Goal: Information Seeking & Learning: Learn about a topic

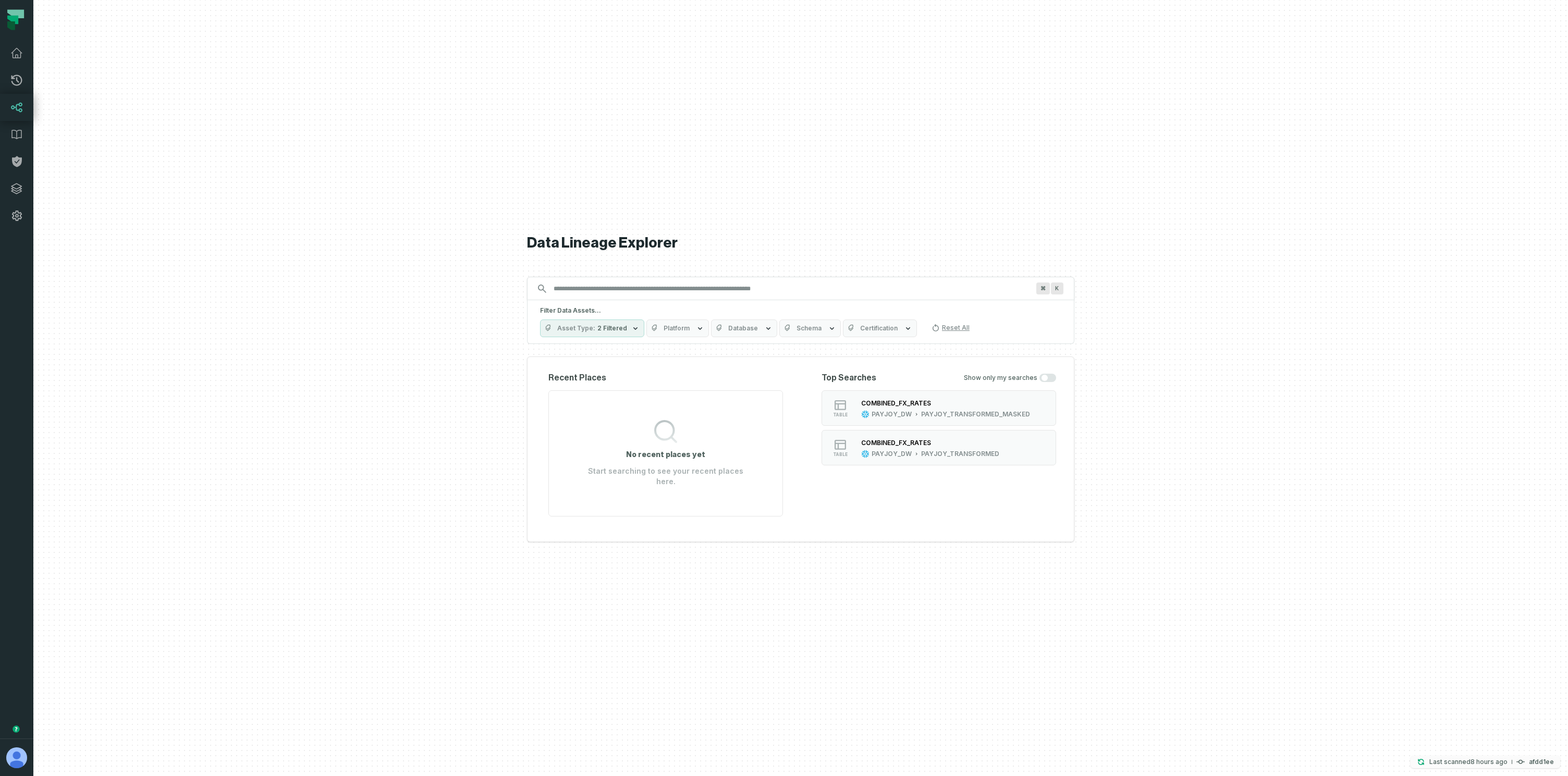
click at [1490, 765] on relative-time "[DATE] 1:45:13 AM" at bounding box center [1489, 761] width 37 height 8
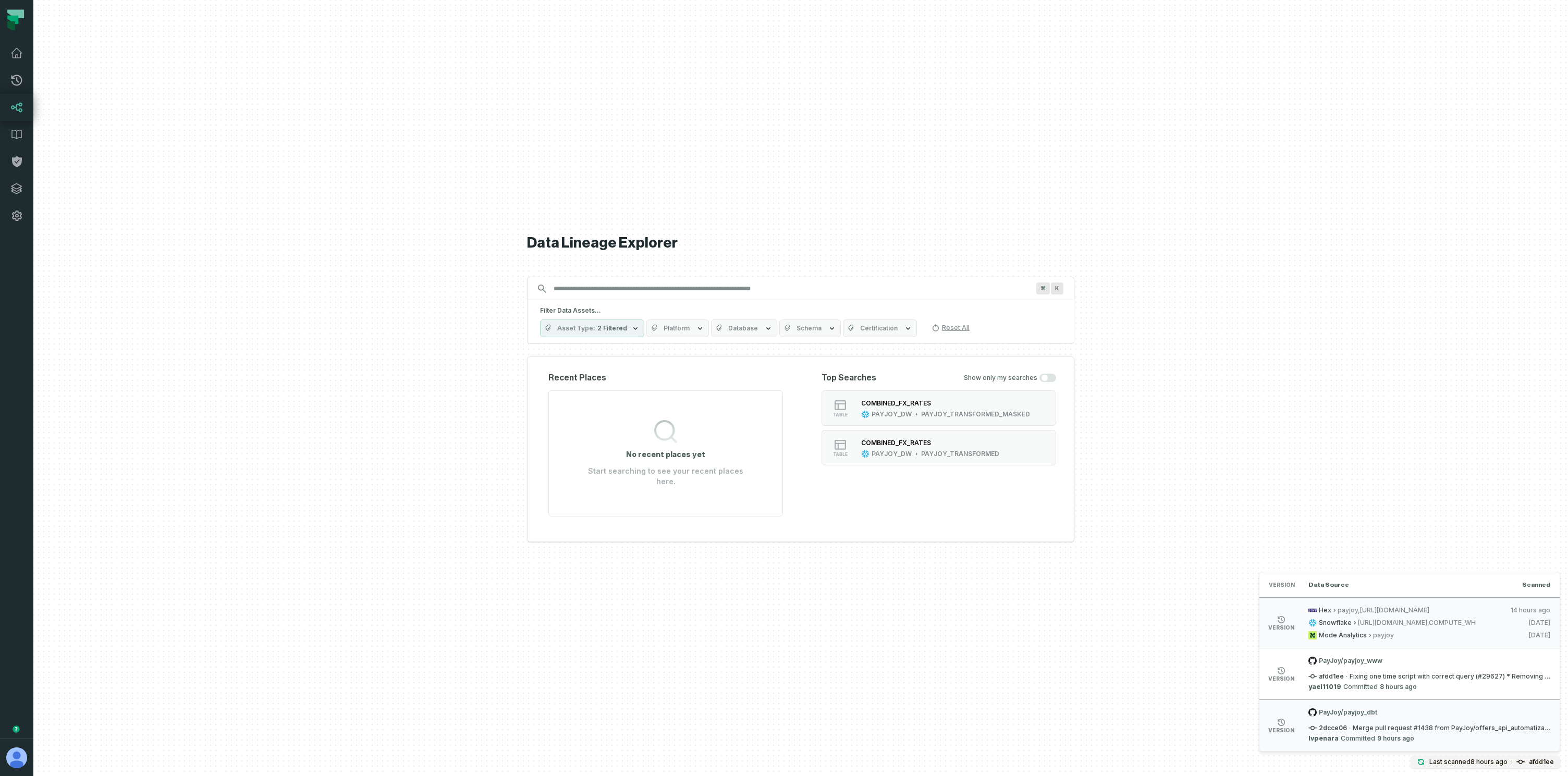
click at [678, 333] on span "Platform" at bounding box center [676, 328] width 26 height 8
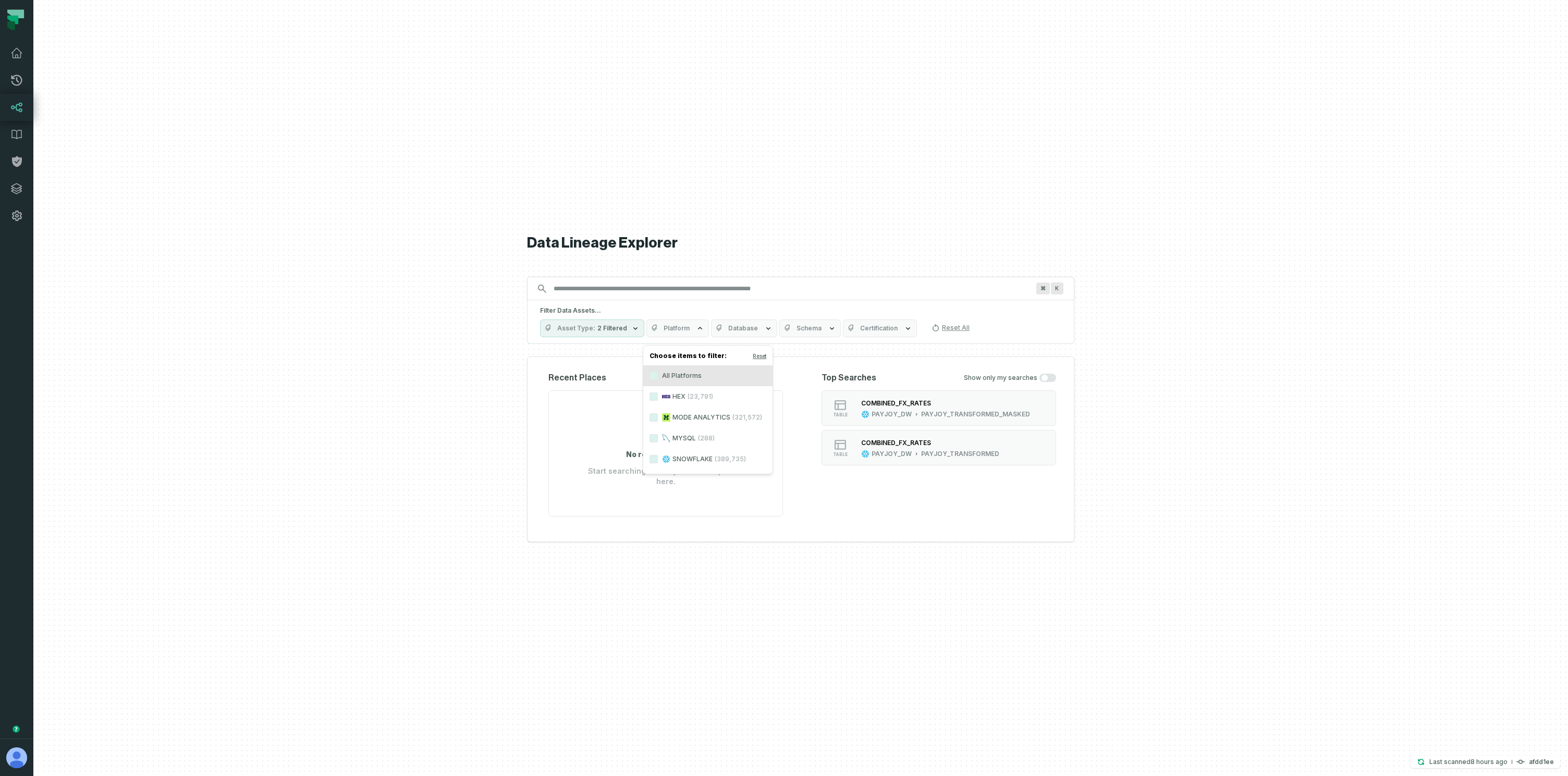
click at [673, 395] on label "HEX (23,791)" at bounding box center [708, 397] width 129 height 21
click at [658, 395] on button "HEX (23,791)" at bounding box center [653, 396] width 8 height 8
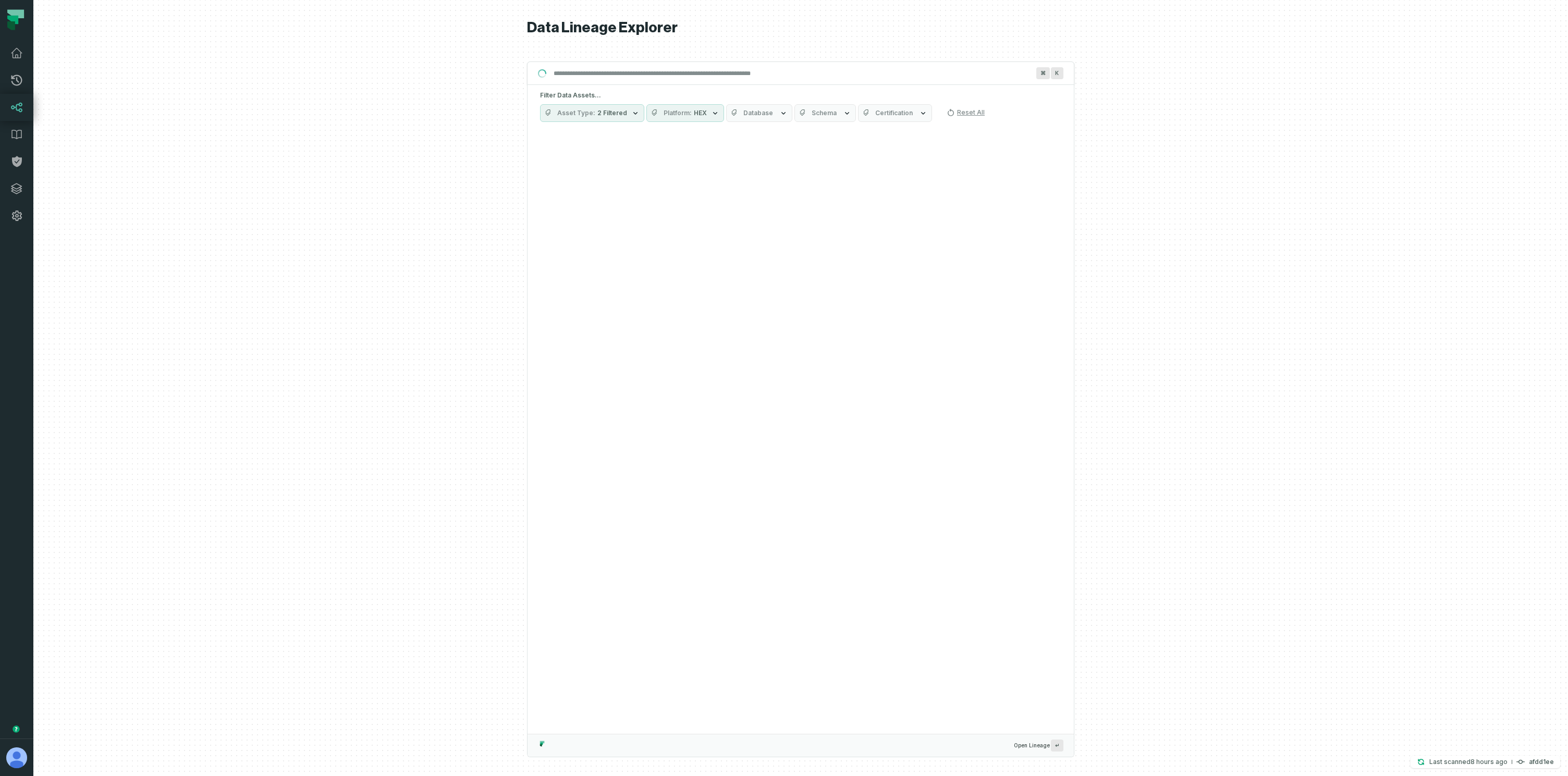
click at [478, 209] on div at bounding box center [801, 388] width 1535 height 776
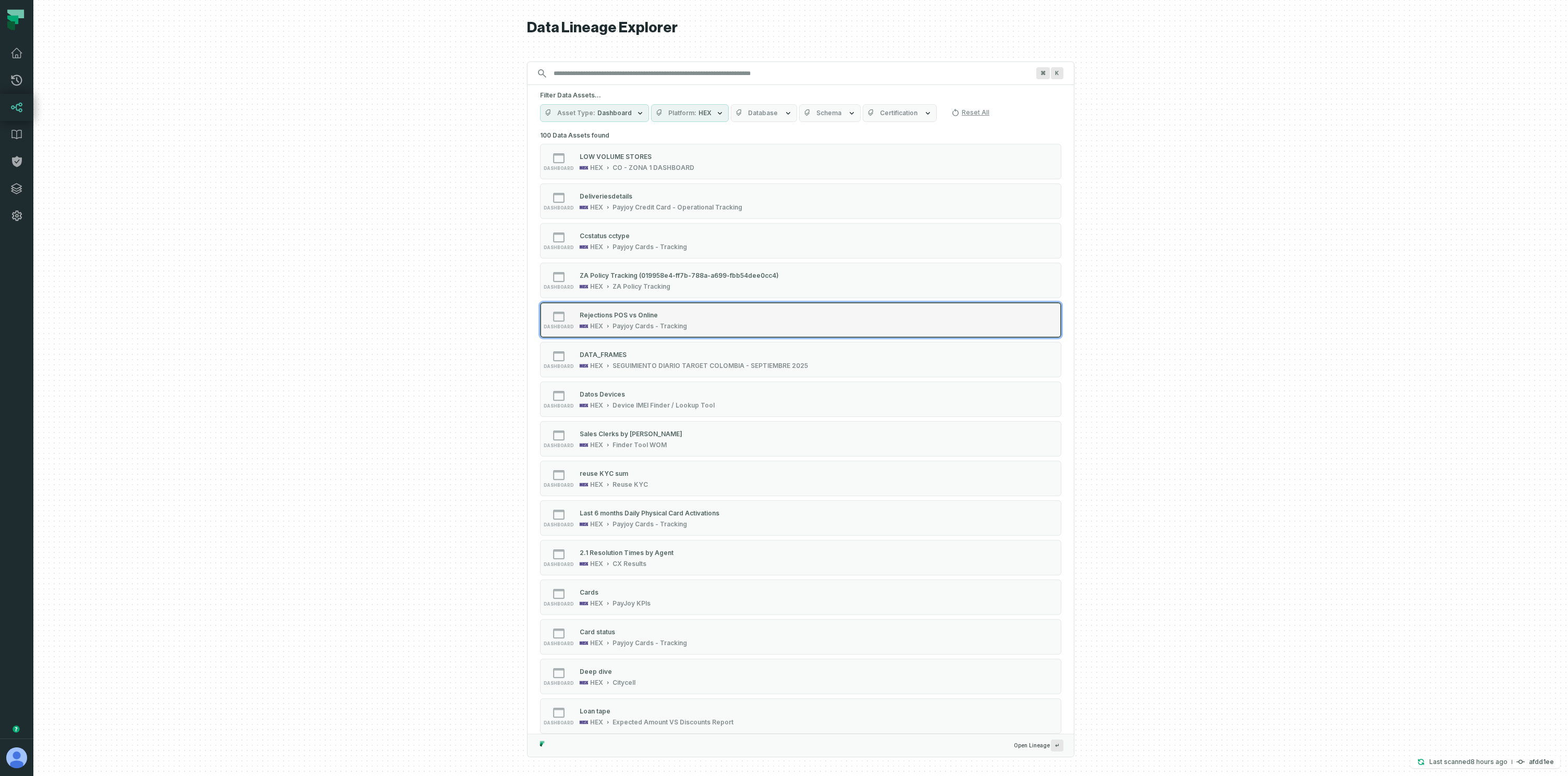
click at [635, 324] on div "Payjoy Cards - Tracking" at bounding box center [649, 326] width 75 height 8
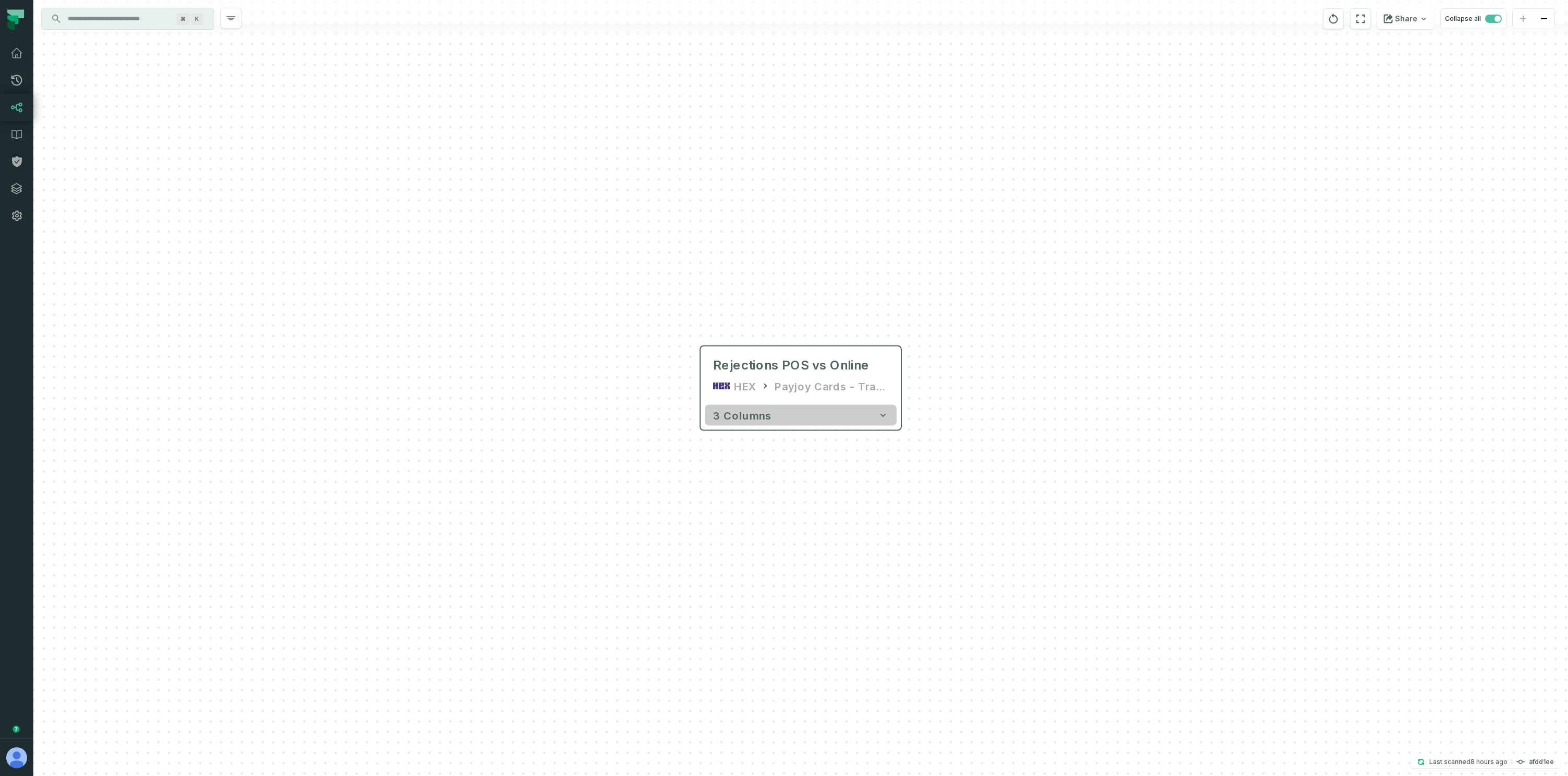
click at [733, 413] on span "3 columns" at bounding box center [742, 415] width 58 height 13
click at [756, 375] on div "Rejections POS vs Online HEX Payjoy Cards - Tracking" at bounding box center [801, 376] width 192 height 50
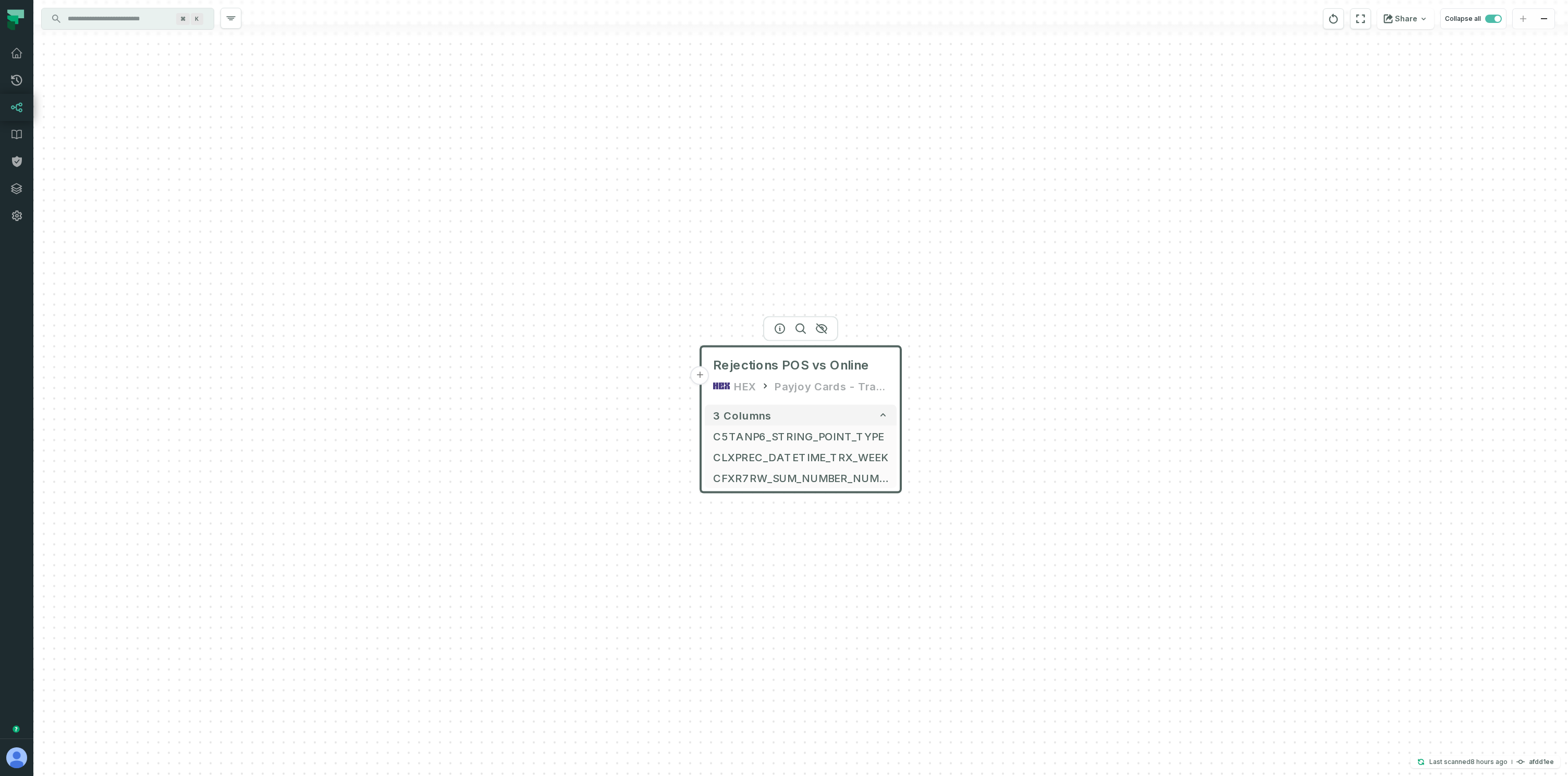
click at [698, 375] on button "+" at bounding box center [700, 375] width 18 height 18
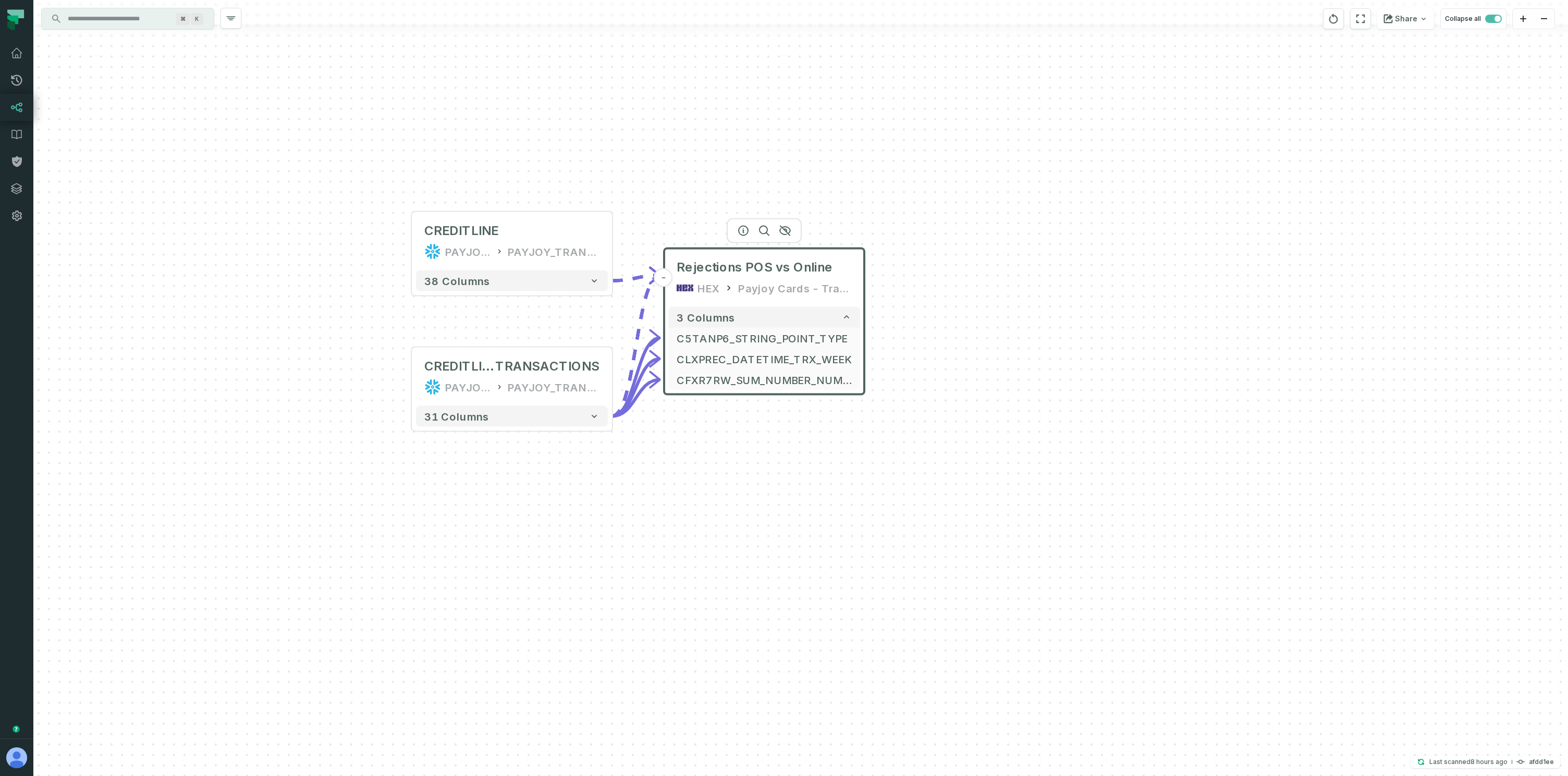
drag, startPoint x: 615, startPoint y: 377, endPoint x: 432, endPoint y: 308, distance: 195.6
click at [432, 308] on div "... CREDITLINE PAYJOY_DW PAYJOY_TRANSFORMED_MASKED ... 38 columns ... CREDITLIN…" at bounding box center [801, 388] width 1535 height 776
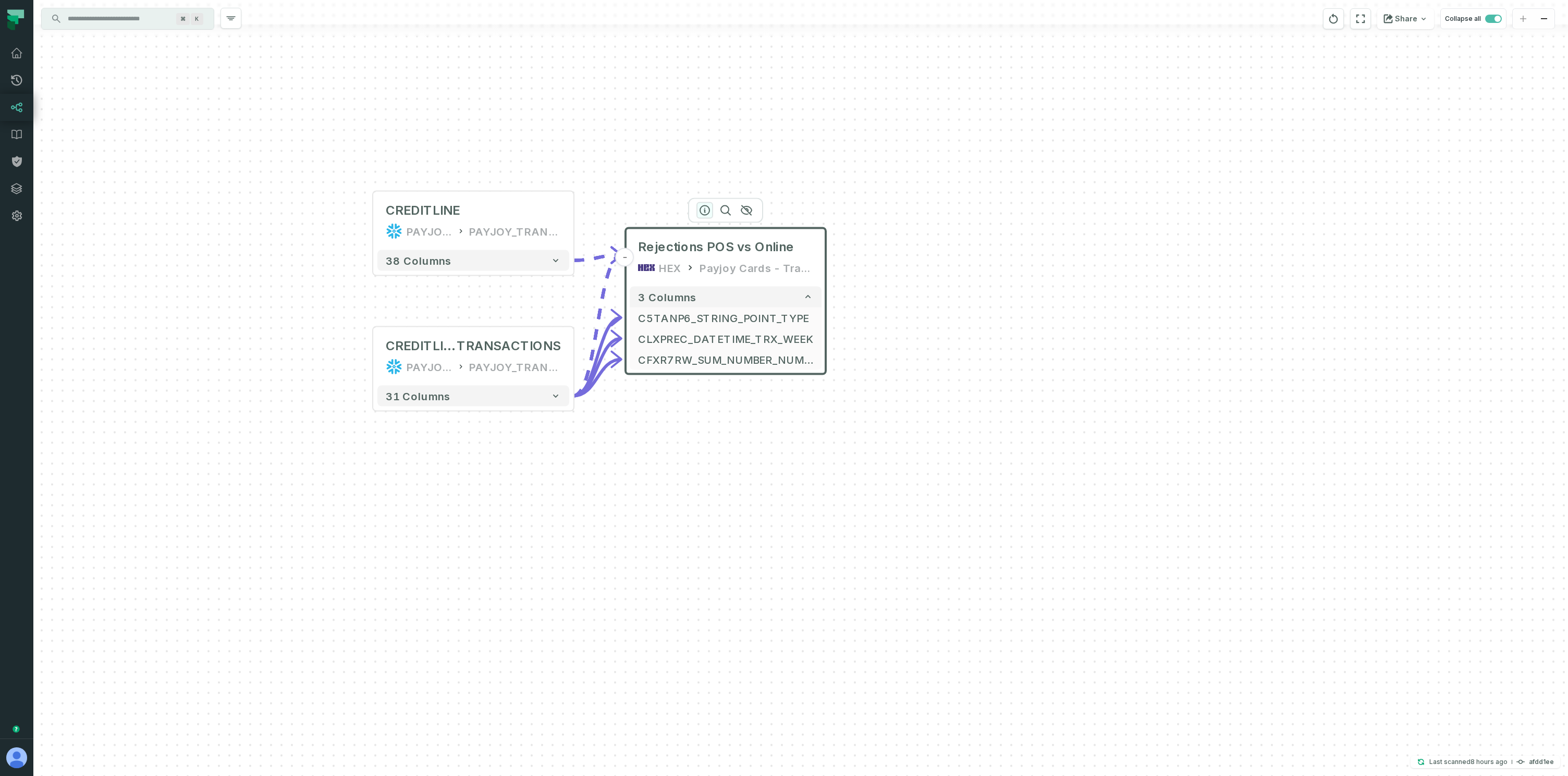
click at [701, 214] on icon "button" at bounding box center [705, 210] width 13 height 13
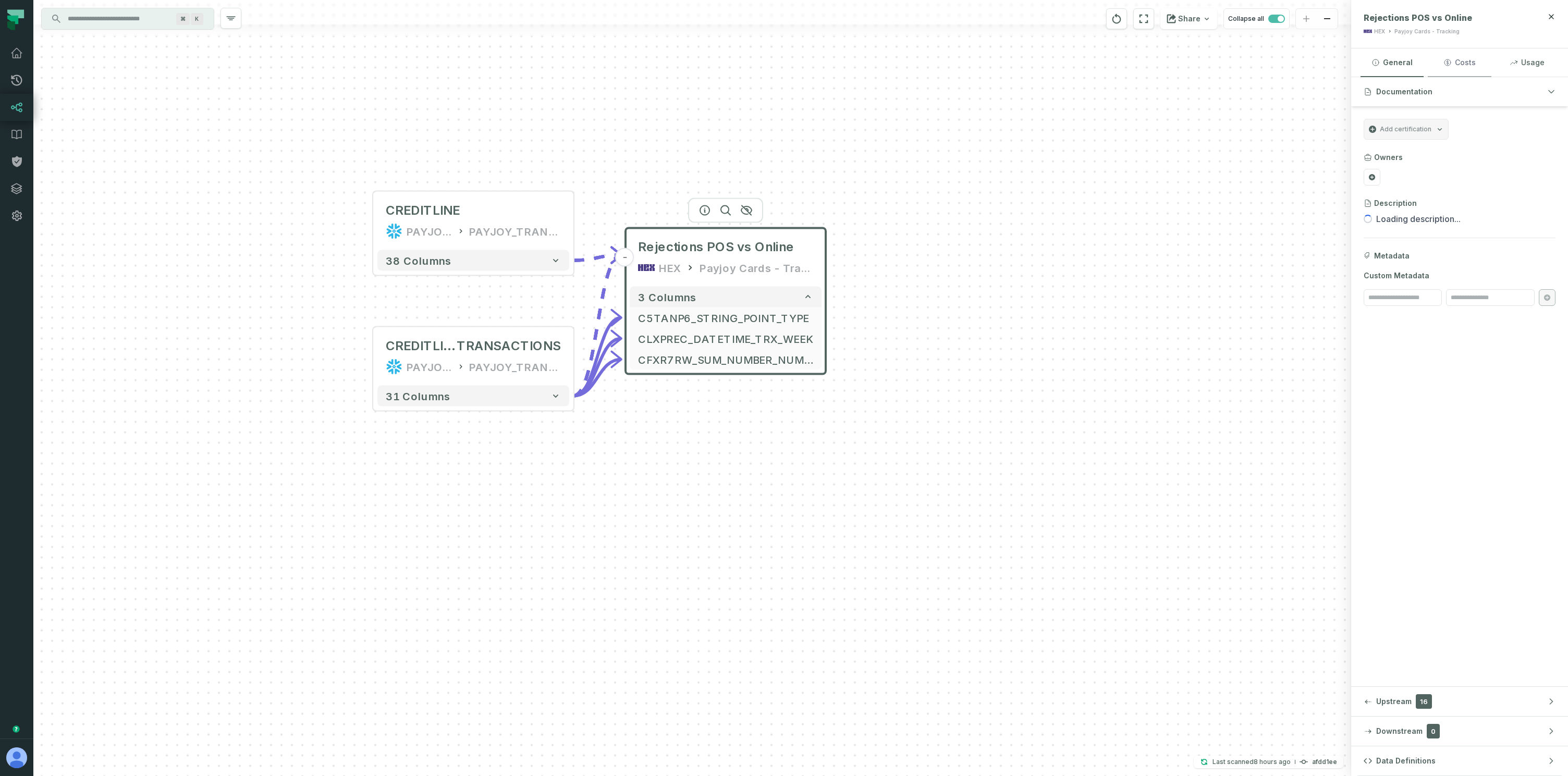
click at [1454, 67] on button "Costs" at bounding box center [1459, 63] width 63 height 28
click at [1522, 66] on button "Usage" at bounding box center [1527, 63] width 63 height 28
click at [1401, 61] on button "General" at bounding box center [1392, 63] width 63 height 28
click at [1453, 765] on button "Data Definitions" at bounding box center [1460, 761] width 217 height 30
click at [1527, 214] on relative-time "[DATE] 4:11:27 PM" at bounding box center [1524, 211] width 40 height 8
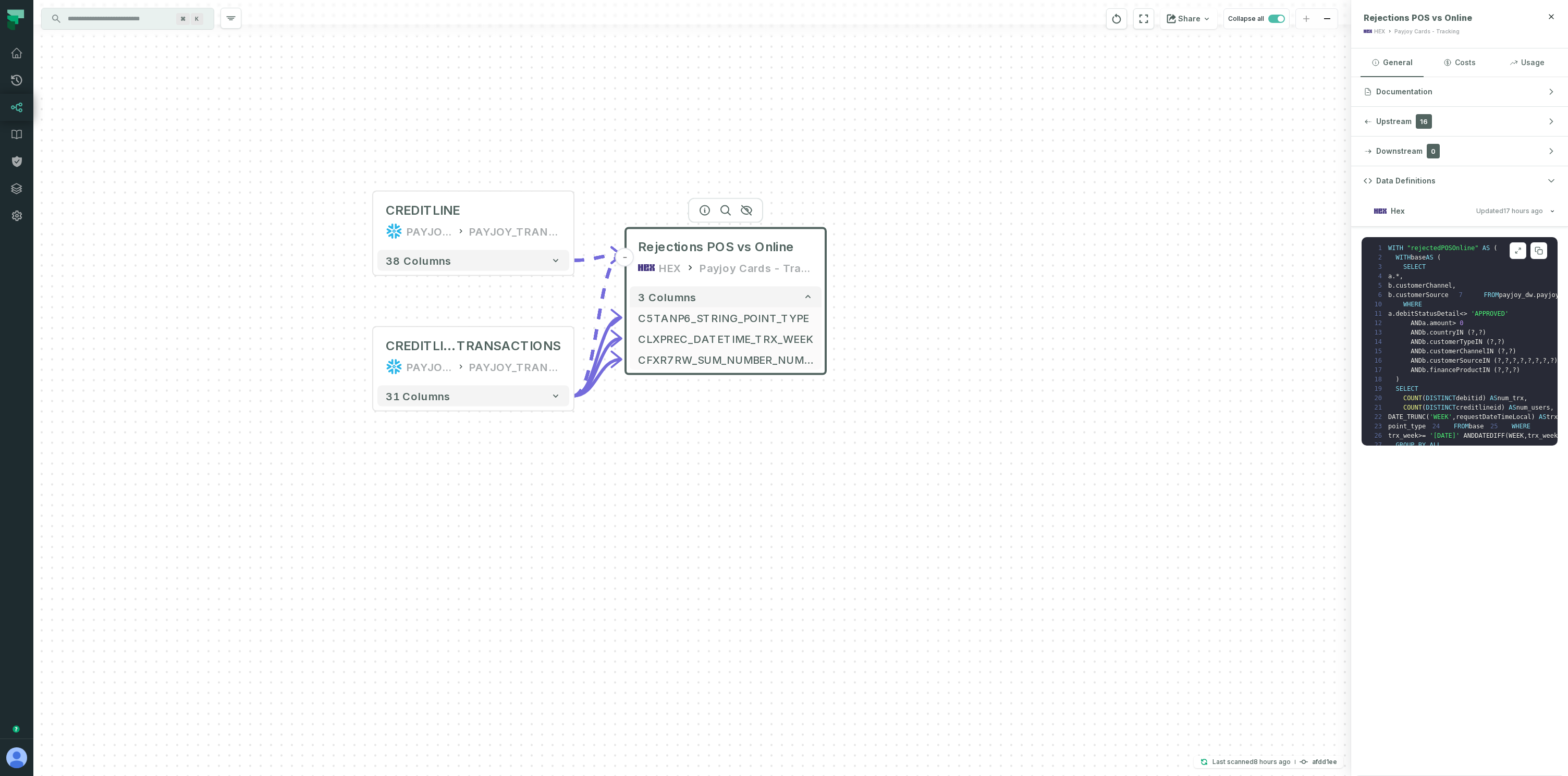
click at [1515, 252] on icon at bounding box center [1519, 250] width 7 height 8
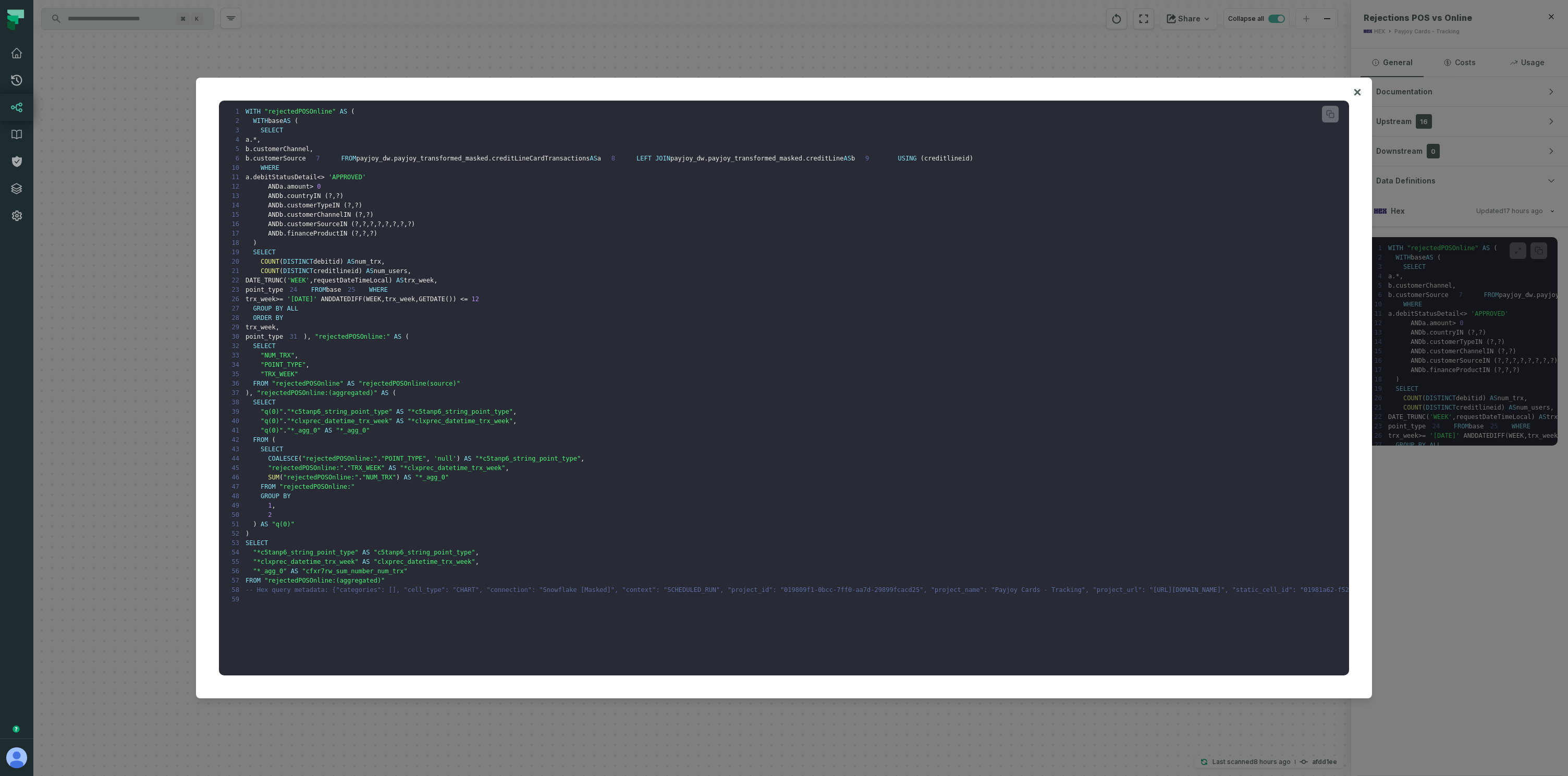
click at [1356, 91] on icon at bounding box center [1358, 92] width 6 height 6
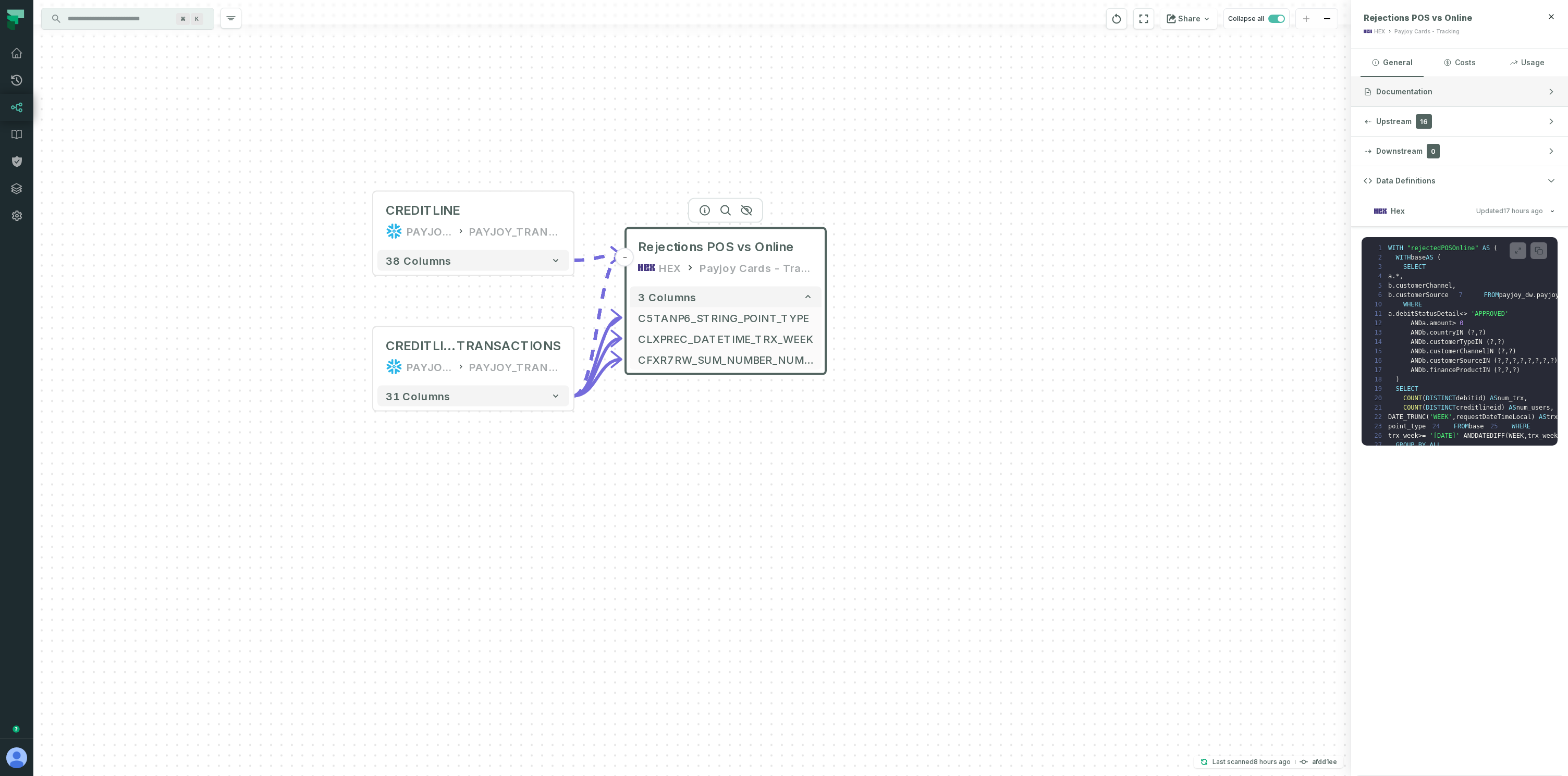
click at [1392, 90] on span "Documentation" at bounding box center [1404, 91] width 56 height 10
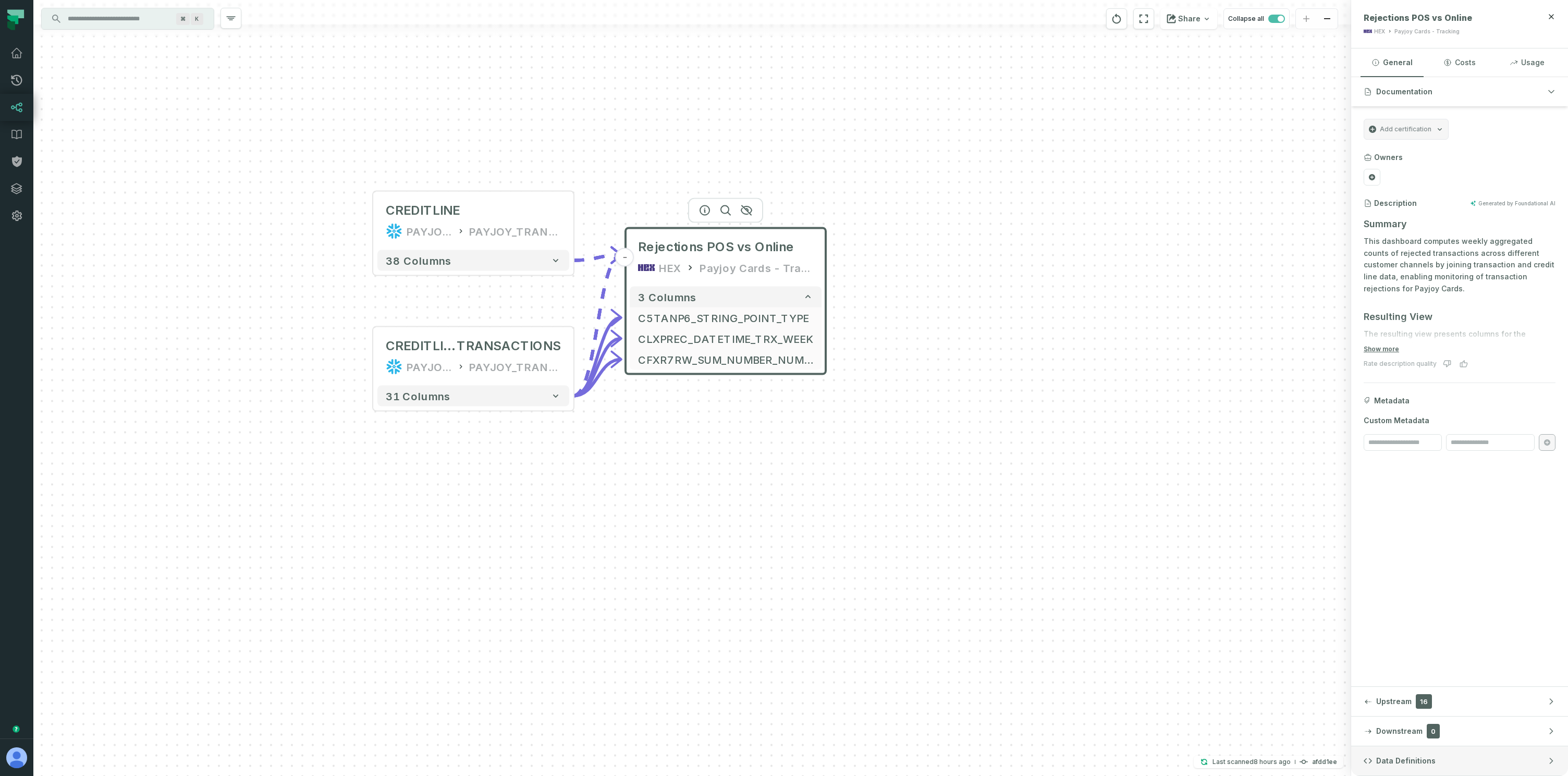
click at [1424, 770] on button "Data Definitions" at bounding box center [1460, 761] width 217 height 30
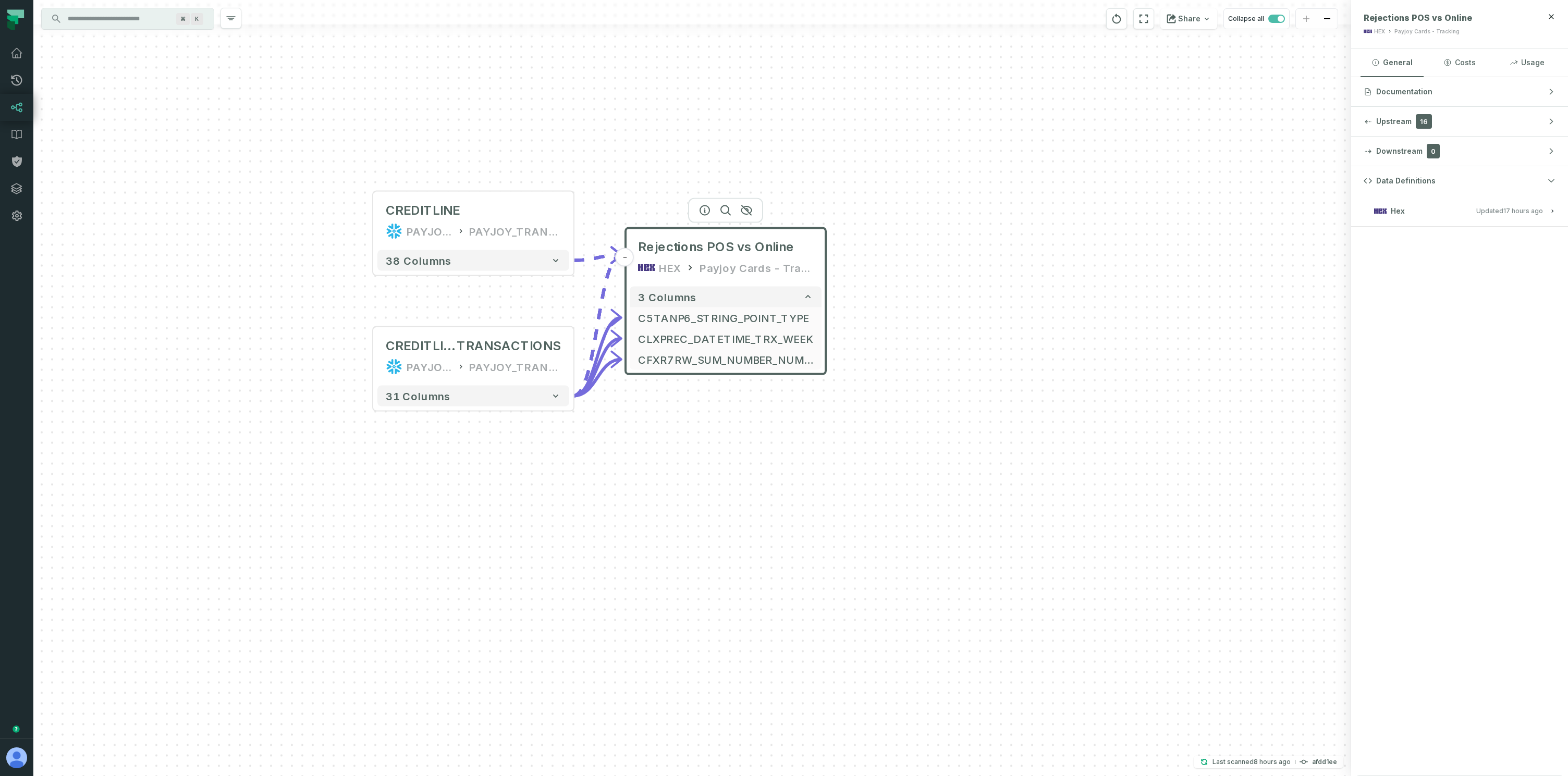
click at [1522, 204] on h3 "Hex Updated [DATE] 4:11:27 PM" at bounding box center [1460, 211] width 217 height 31
click at [1520, 212] on relative-time "[DATE] 4:11:27 PM" at bounding box center [1524, 211] width 40 height 8
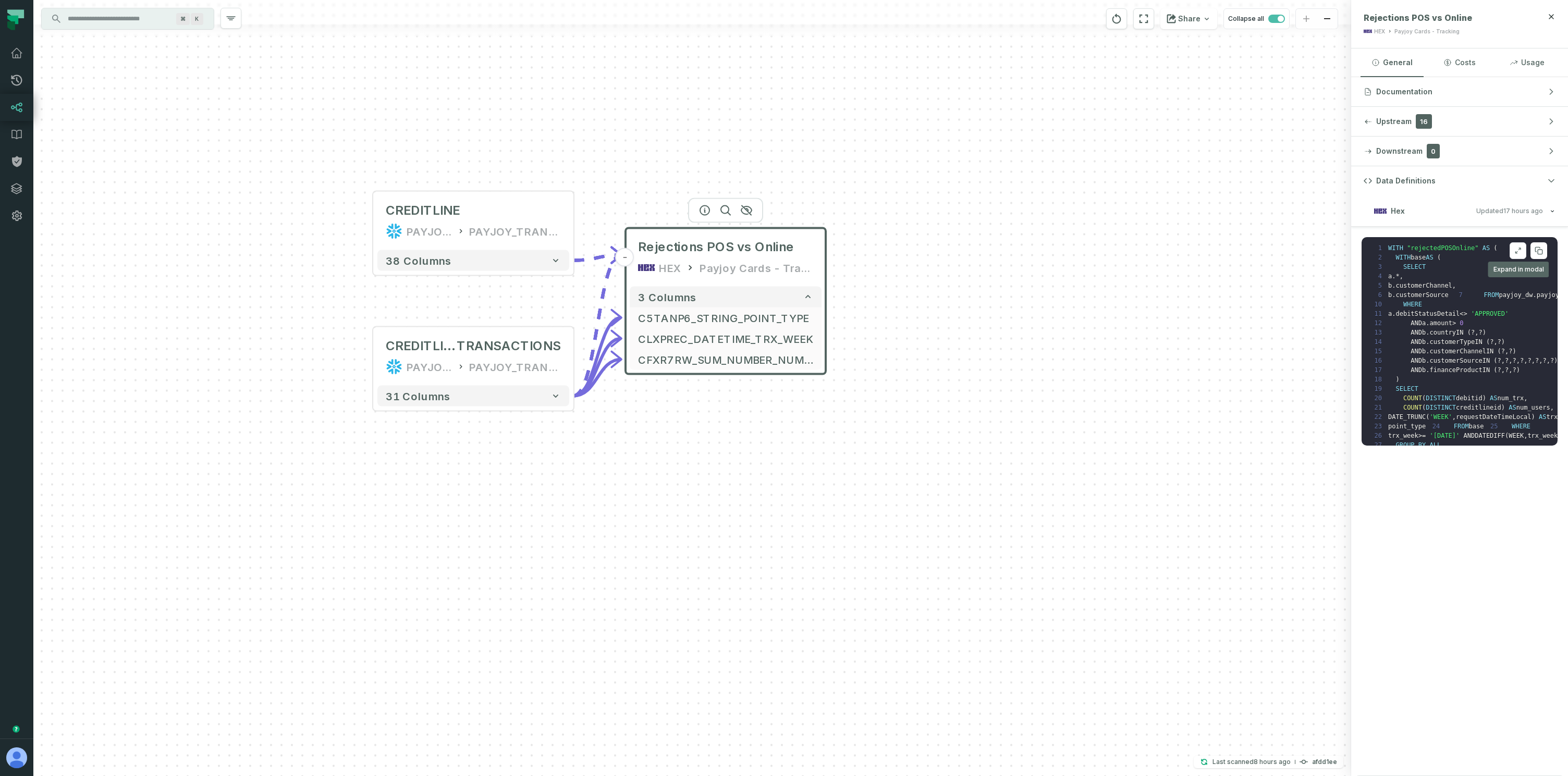
click at [1518, 250] on icon at bounding box center [1519, 250] width 7 height 8
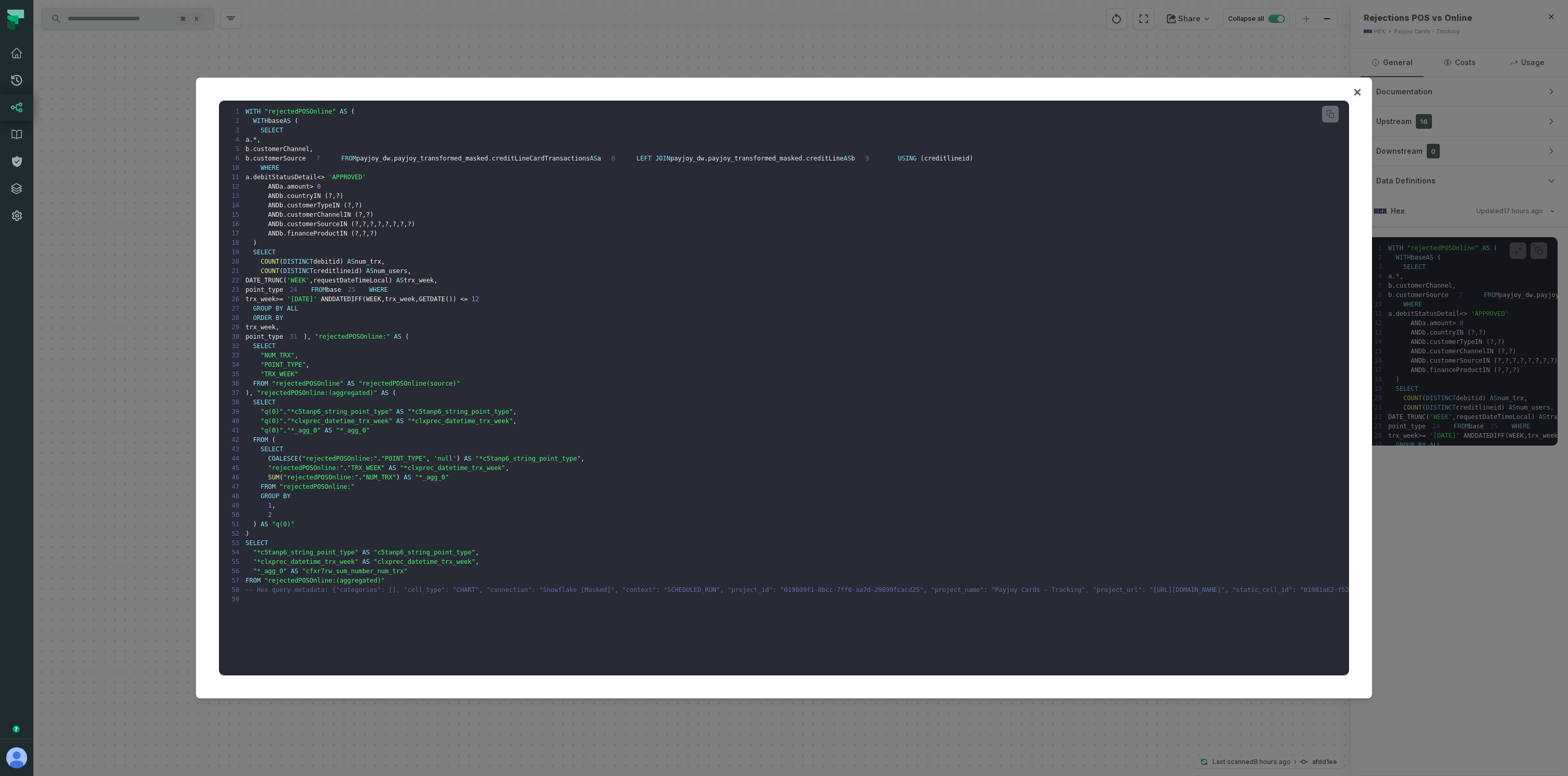
click at [1355, 92] on icon at bounding box center [1358, 92] width 7 height 13
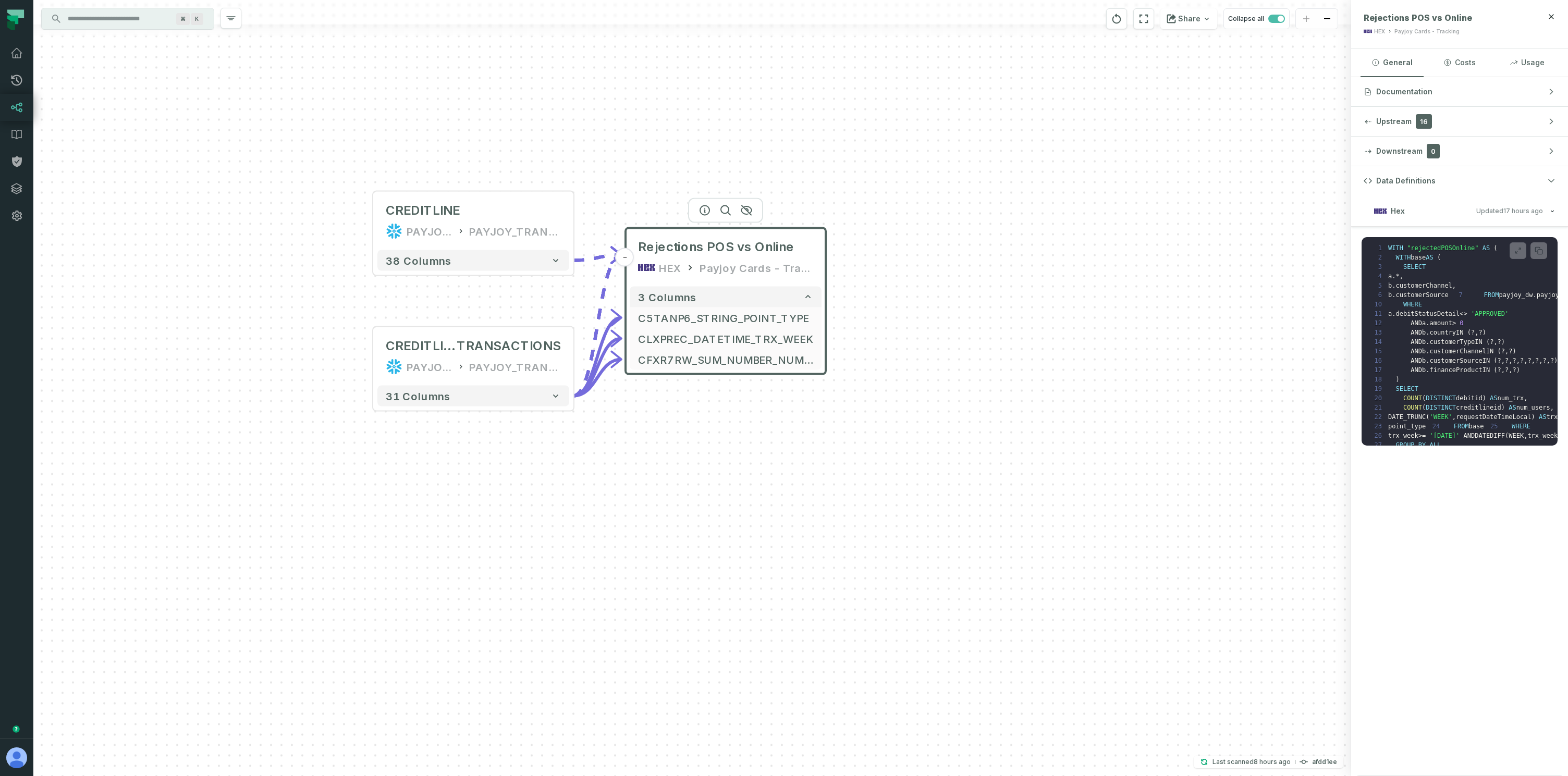
click at [1491, 209] on span "Updated [DATE] 4:11:27 PM" at bounding box center [1510, 211] width 66 height 8
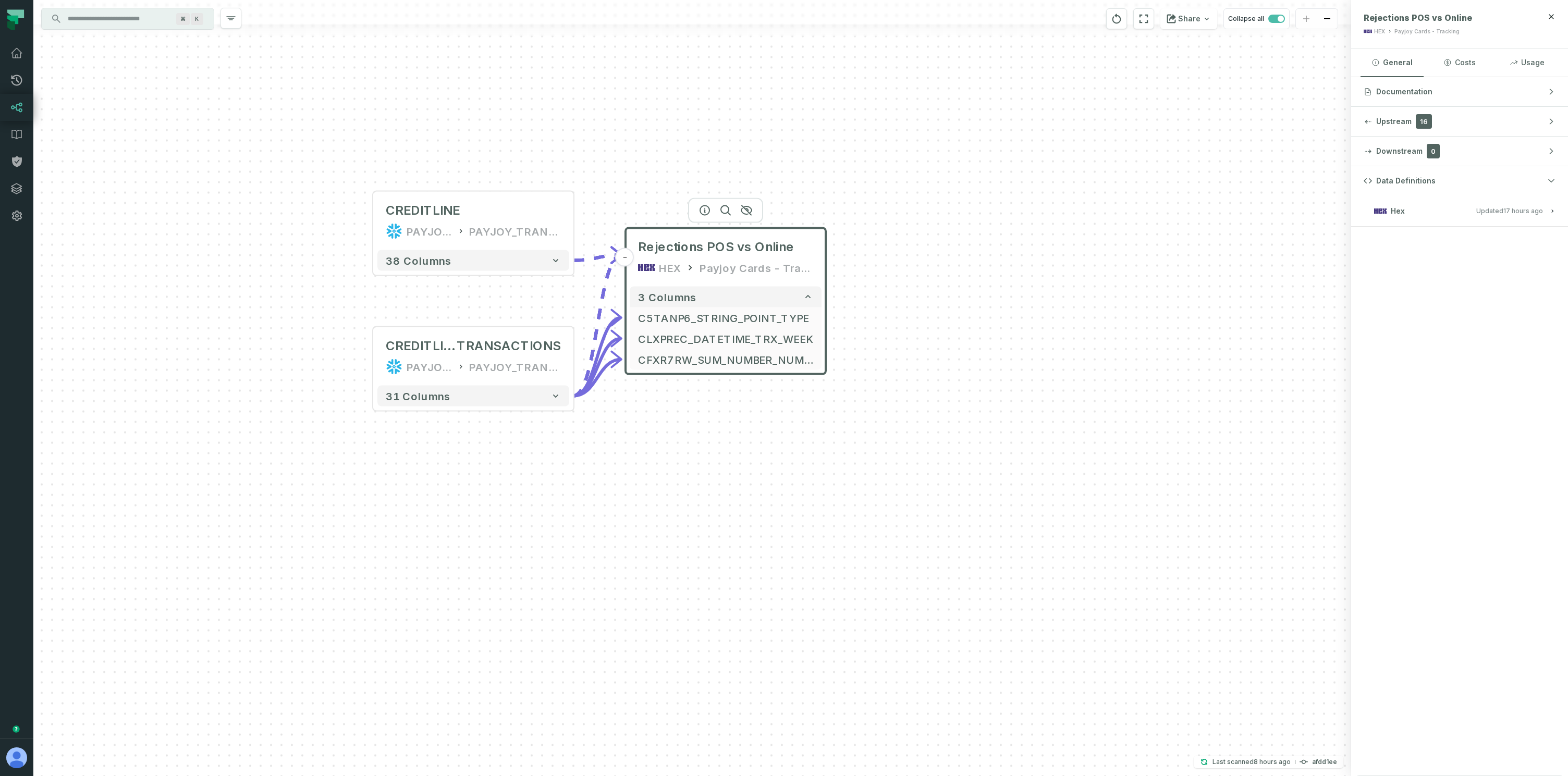
click at [1491, 209] on span "Updated [DATE] 4:11:27 PM" at bounding box center [1510, 211] width 66 height 8
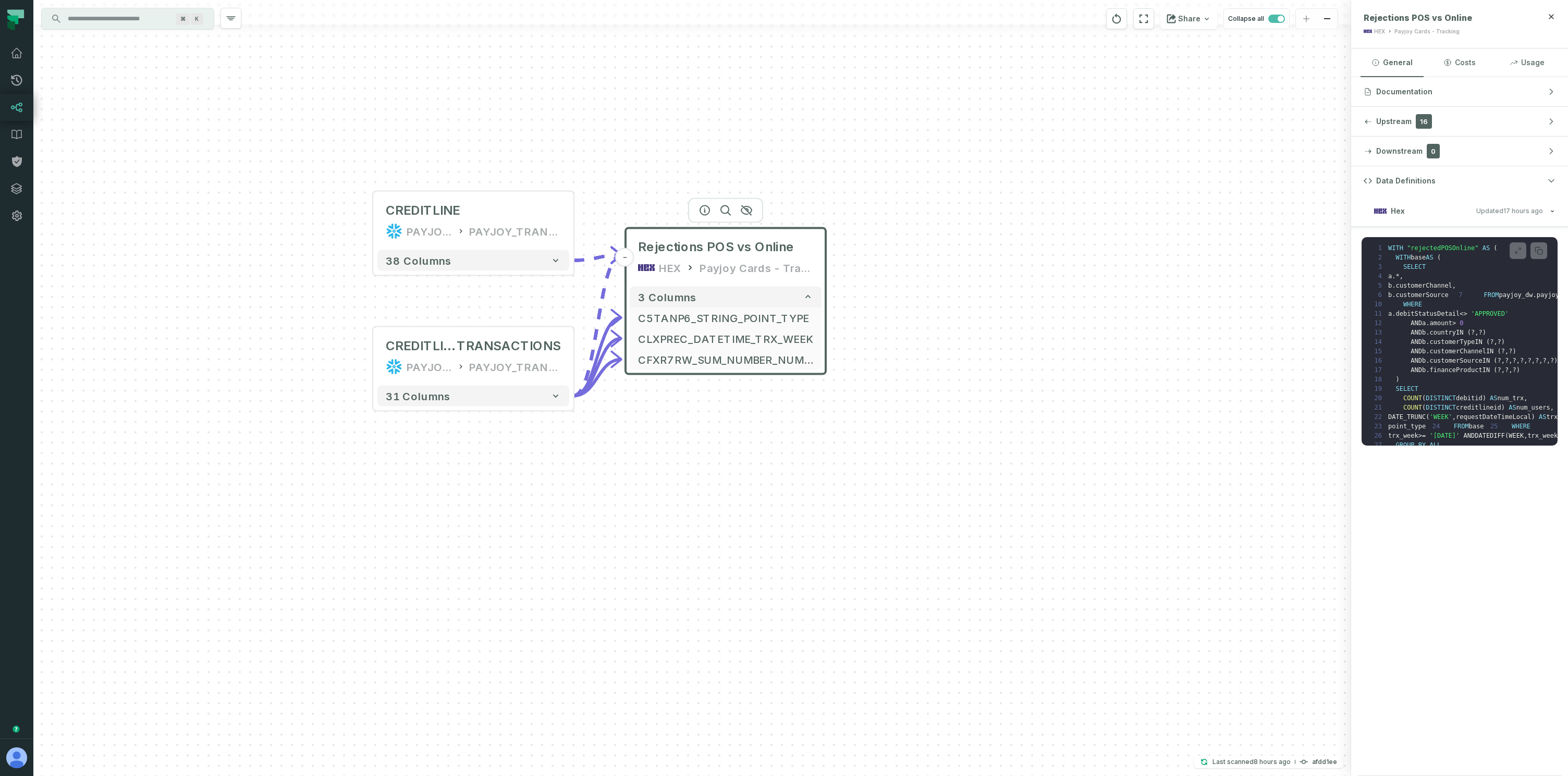
click at [1029, 413] on div "+ CREDITLINE PAYJOY_DW PAYJOY_TRANSFORMED_MASKED + 38 columns + CREDITLINECARD …" at bounding box center [692, 388] width 1318 height 776
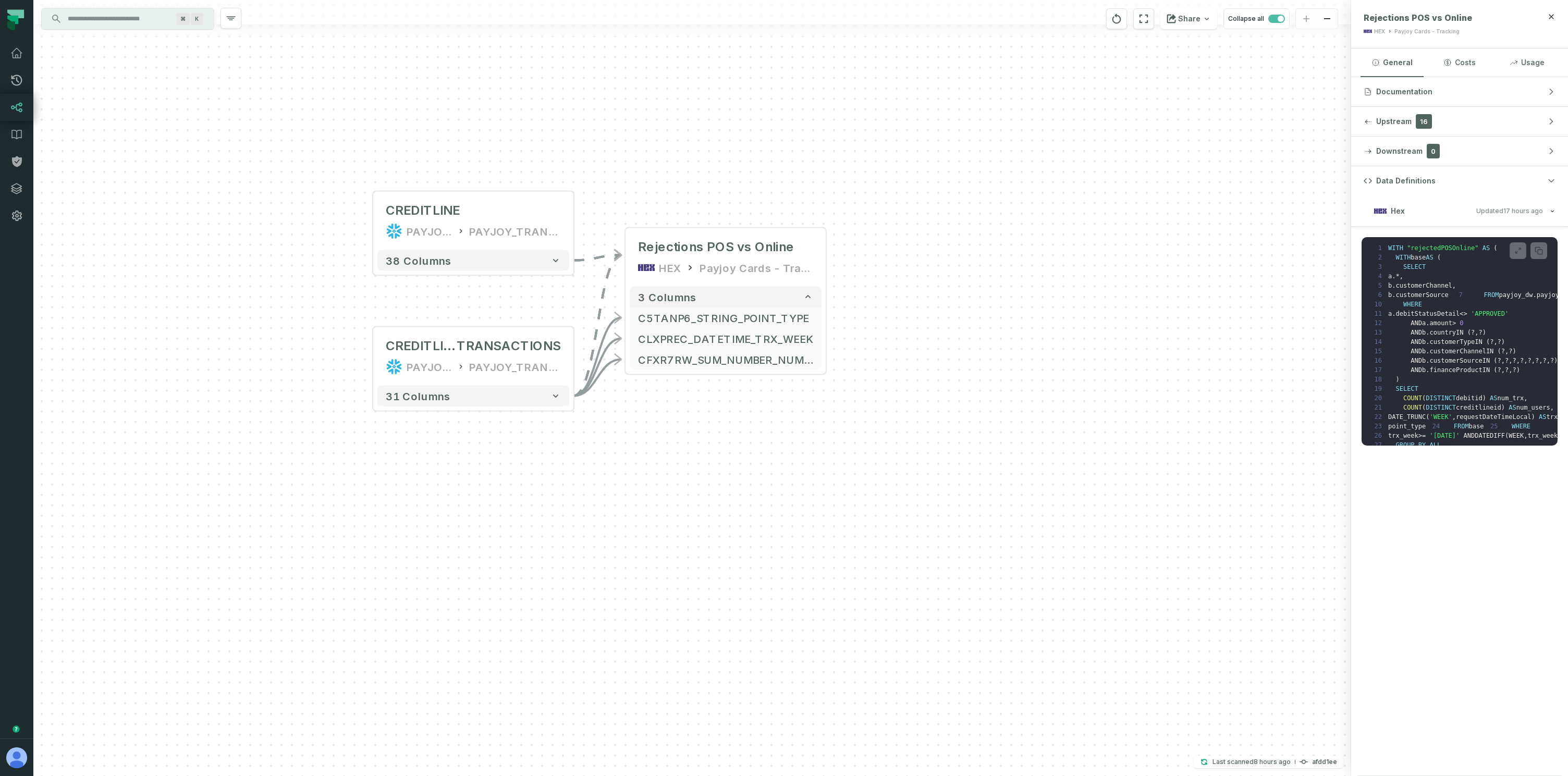
click at [249, 240] on div "+ CREDITLINE PAYJOY_DW PAYJOY_TRANSFORMED_MASKED + 38 columns + CREDITLINECARD …" at bounding box center [692, 388] width 1318 height 776
